Goal: Transaction & Acquisition: Purchase product/service

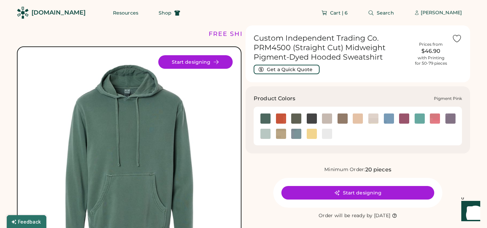
click at [436, 119] on img at bounding box center [435, 118] width 10 height 10
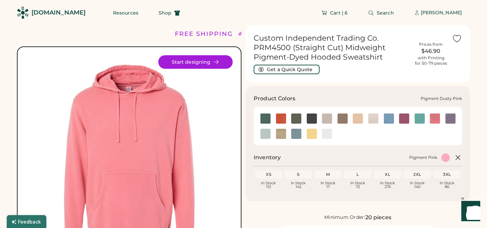
click at [357, 118] on img at bounding box center [358, 118] width 10 height 10
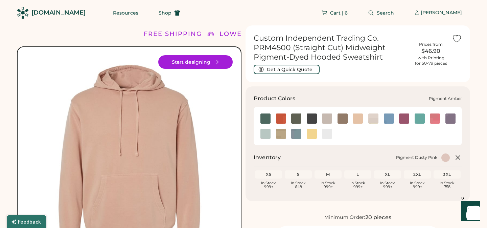
click at [281, 120] on img at bounding box center [281, 118] width 10 height 10
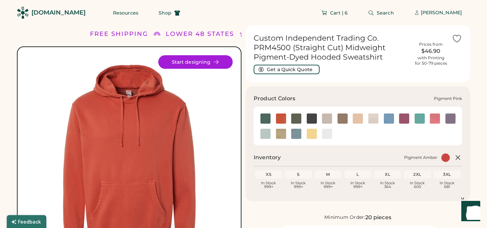
click at [435, 118] on img at bounding box center [435, 118] width 10 height 10
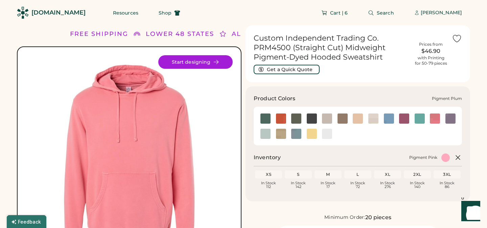
click at [450, 118] on img at bounding box center [451, 118] width 10 height 10
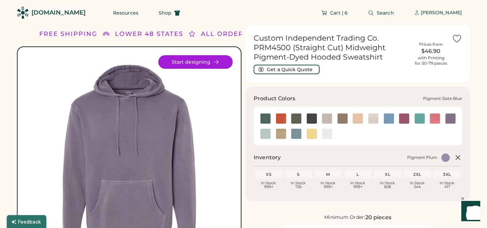
click at [296, 135] on img at bounding box center [296, 134] width 10 height 10
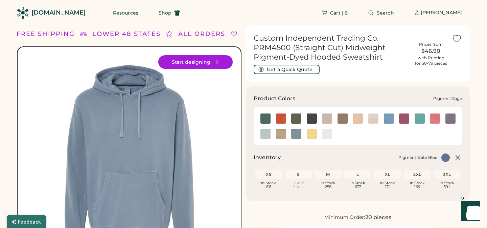
click at [265, 134] on img at bounding box center [265, 134] width 10 height 10
